Goal: Leave review/rating: Share an evaluation or opinion about a product, service, or content

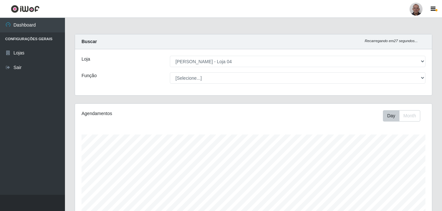
select select "251"
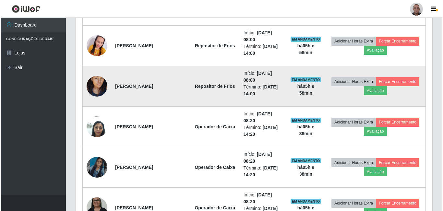
scroll to position [584, 0]
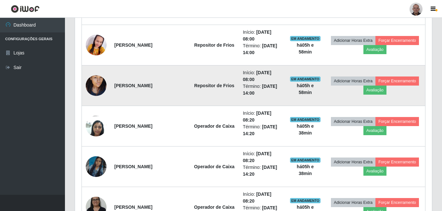
click at [100, 81] on img at bounding box center [96, 85] width 21 height 37
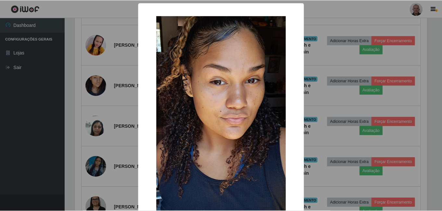
scroll to position [135, 353]
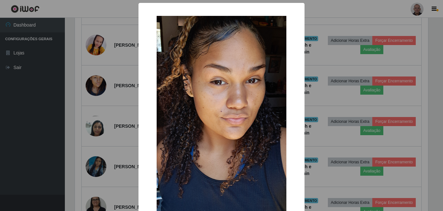
click at [122, 80] on div "× OK Cancel" at bounding box center [221, 105] width 443 height 211
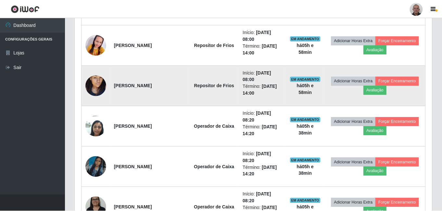
scroll to position [135, 357]
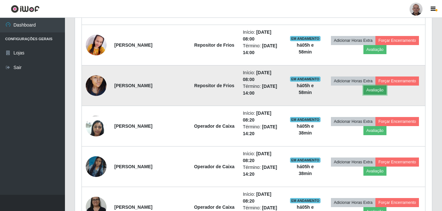
click at [382, 90] on button "Avaliação" at bounding box center [374, 90] width 23 height 9
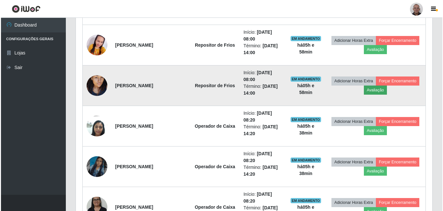
scroll to position [135, 353]
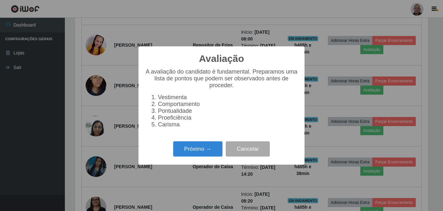
click at [211, 144] on div "Próximo → Cancelar" at bounding box center [221, 149] width 153 height 18
click at [213, 154] on button "Próximo →" at bounding box center [197, 148] width 49 height 15
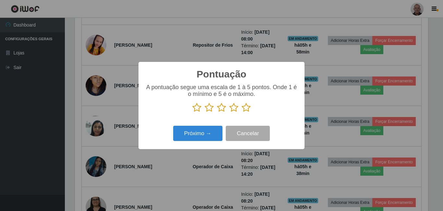
click at [245, 109] on icon at bounding box center [246, 108] width 9 height 10
click at [242, 113] on input "radio" at bounding box center [242, 113] width 0 height 0
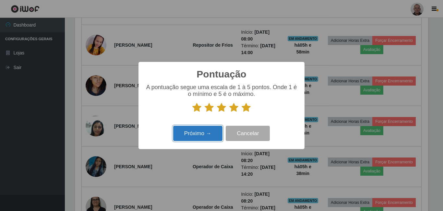
click at [204, 132] on button "Próximo →" at bounding box center [197, 133] width 49 height 15
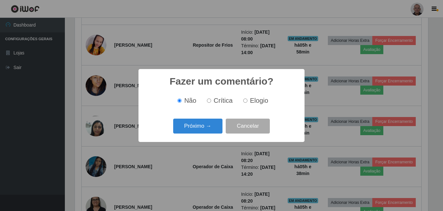
click at [204, 132] on button "Próximo →" at bounding box center [197, 126] width 49 height 15
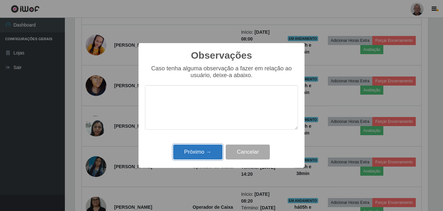
click at [204, 153] on button "Próximo →" at bounding box center [197, 152] width 49 height 15
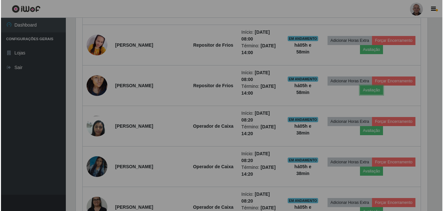
scroll to position [135, 357]
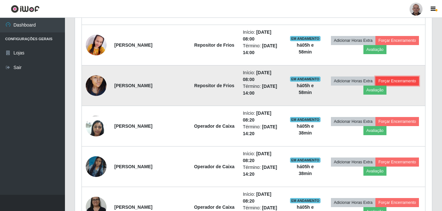
click at [398, 82] on button "Forçar Encerramento" at bounding box center [396, 81] width 43 height 9
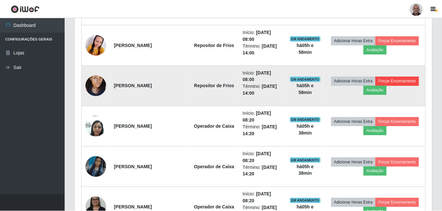
scroll to position [135, 353]
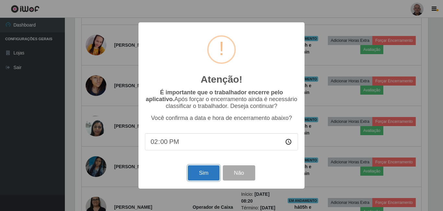
click at [214, 178] on button "Sim" at bounding box center [203, 173] width 31 height 15
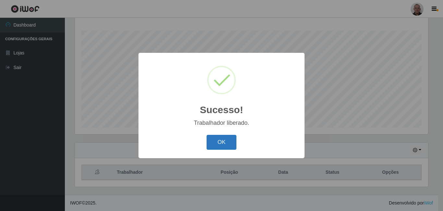
click at [222, 141] on button "OK" at bounding box center [222, 142] width 30 height 15
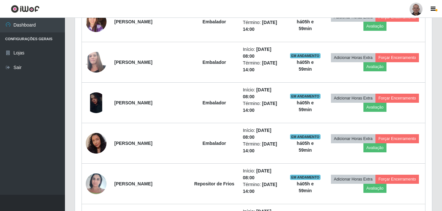
scroll to position [0, 0]
